Goal: Navigation & Orientation: Find specific page/section

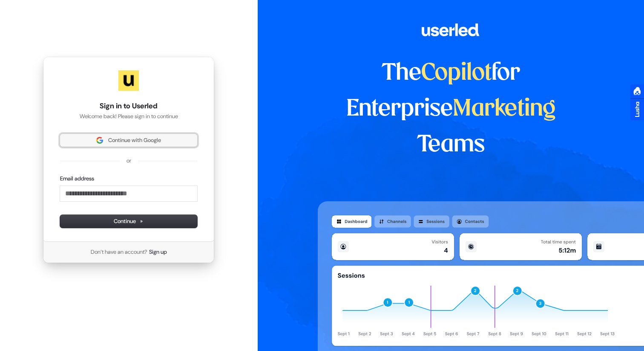
click at [155, 140] on span "Continue with Google" at bounding box center [134, 140] width 53 height 8
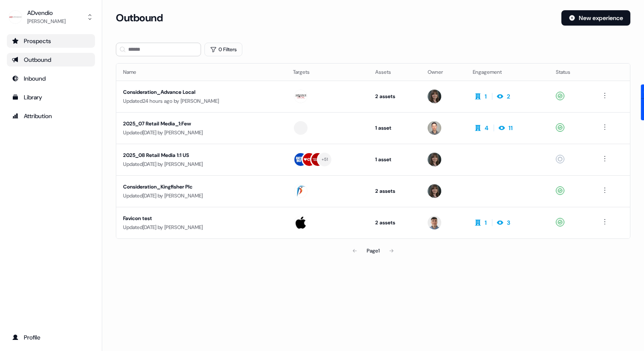
click at [34, 45] on div "Prospects" at bounding box center [51, 41] width 78 height 9
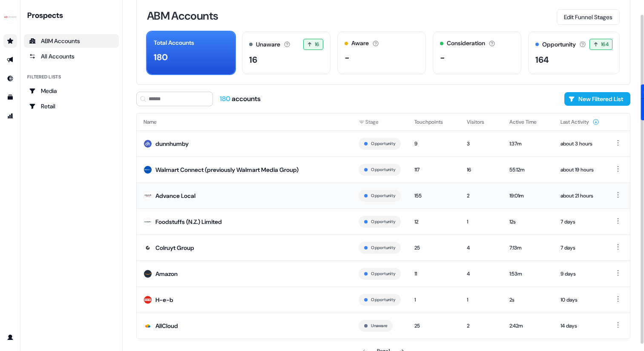
scroll to position [22, 0]
